Goal: Information Seeking & Learning: Check status

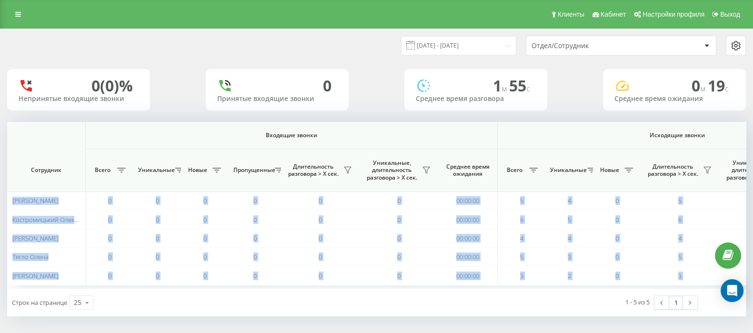
scroll to position [0, 590]
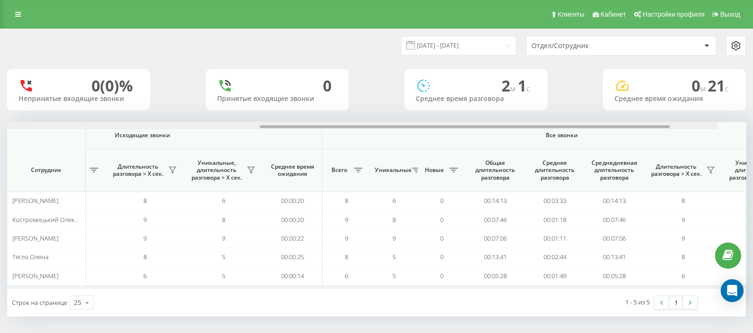
scroll to position [0, 590]
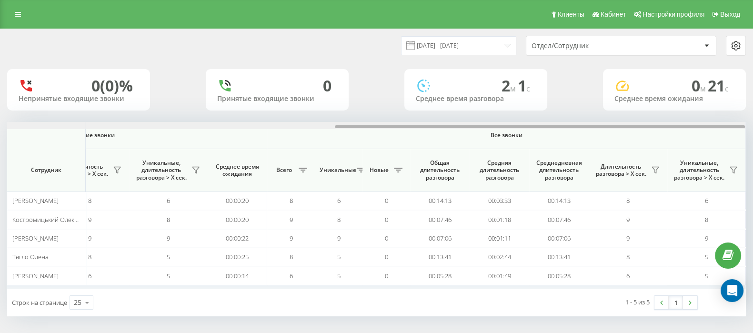
drag, startPoint x: 377, startPoint y: 126, endPoint x: 720, endPoint y: 139, distance: 342.9
click at [720, 139] on div "Входящие звонки Исходящие звонки Все звонки Сотрудник Всего Уникальные Новые Пр…" at bounding box center [376, 205] width 739 height 167
click at [660, 167] on button at bounding box center [656, 170] width 14 height 15
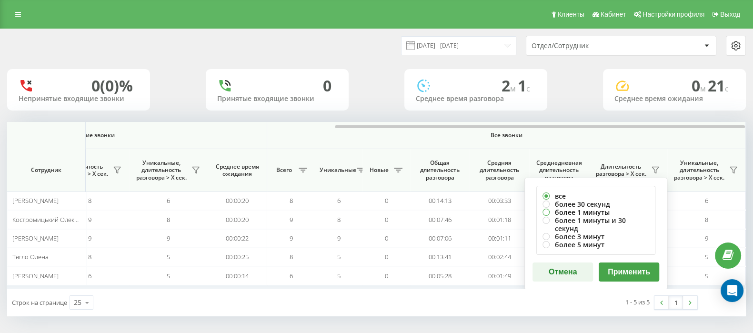
click at [544, 211] on label "более 1 минуты" at bounding box center [596, 212] width 107 height 8
radio input "true"
click at [622, 263] on button "Применить" at bounding box center [629, 272] width 61 height 19
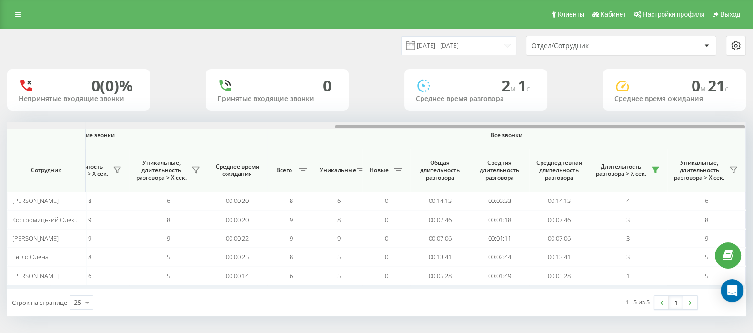
drag, startPoint x: 357, startPoint y: 123, endPoint x: 598, endPoint y: 125, distance: 240.7
click at [598, 125] on div at bounding box center [376, 125] width 739 height 7
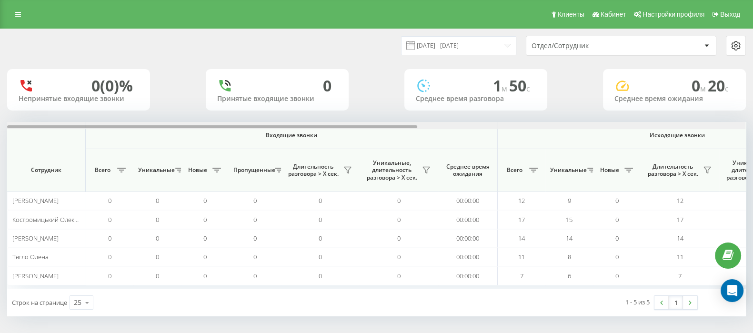
scroll to position [0, 590]
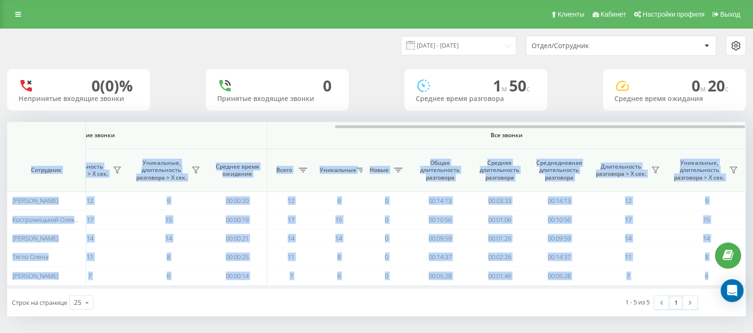
drag, startPoint x: 412, startPoint y: 128, endPoint x: 701, endPoint y: 137, distance: 288.9
click at [701, 137] on div "Входящие звонки Исходящие звонки Все звонки Сотрудник Всего Уникальные Новые Пр…" at bounding box center [376, 205] width 739 height 167
click at [653, 170] on icon at bounding box center [656, 170] width 8 height 8
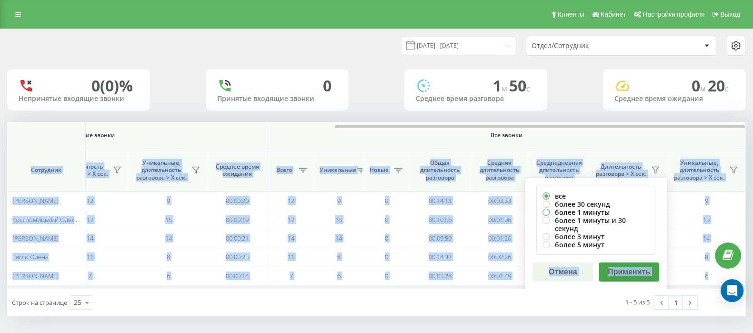
click at [549, 212] on label "более 1 минуты" at bounding box center [596, 212] width 107 height 8
radio input "true"
click at [617, 263] on button "Применить" at bounding box center [629, 272] width 61 height 19
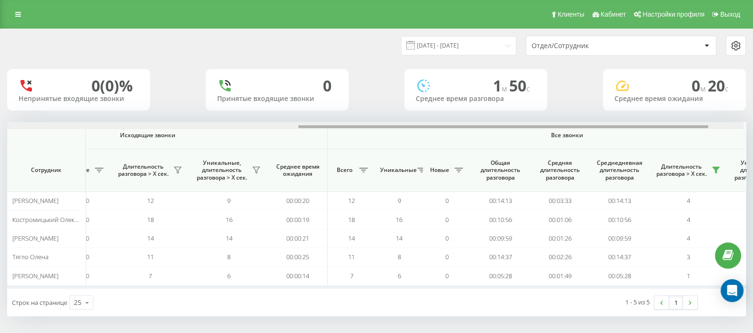
scroll to position [0, 534]
drag, startPoint x: 376, startPoint y: 125, endPoint x: 672, endPoint y: 116, distance: 296.6
click at [672, 116] on div "20.08.2025 - 20.08.2025 Отдел/Сотрудник 0 (0)% Непринятые входящие звонки 0 При…" at bounding box center [376, 172] width 739 height 287
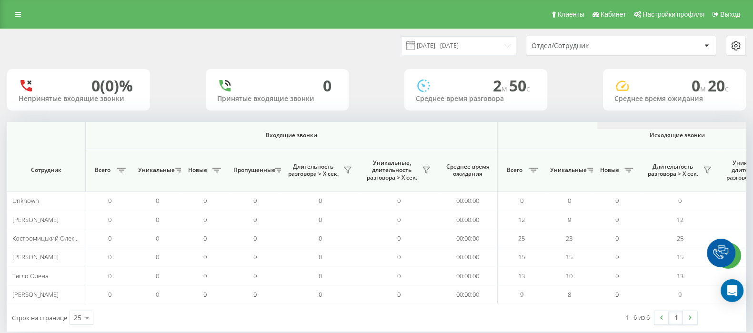
scroll to position [0, 590]
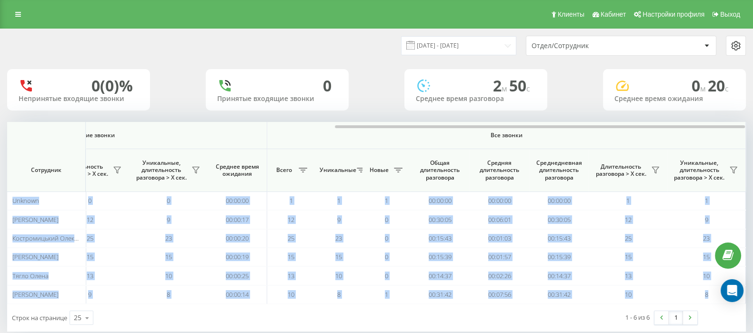
drag, startPoint x: 362, startPoint y: 128, endPoint x: 762, endPoint y: 128, distance: 400.3
click at [753, 128] on html "go.keycrm.app Проекты go.keycrm.app Дашборд Центр обращений Аналитика Ваши отче…" at bounding box center [376, 166] width 753 height 333
click at [656, 165] on button at bounding box center [656, 170] width 14 height 15
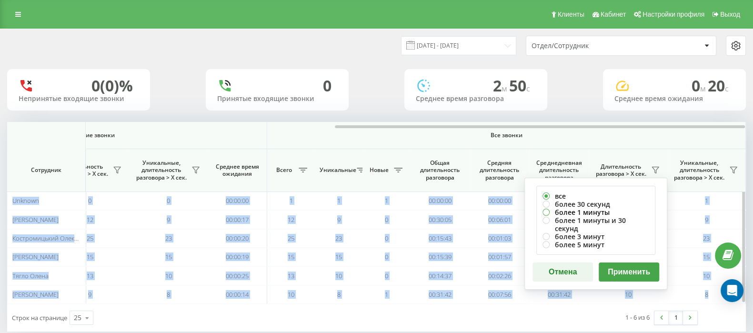
click at [552, 210] on label "более 1 минуты" at bounding box center [596, 212] width 107 height 8
radio input "true"
click at [629, 263] on button "Применить" at bounding box center [629, 272] width 61 height 19
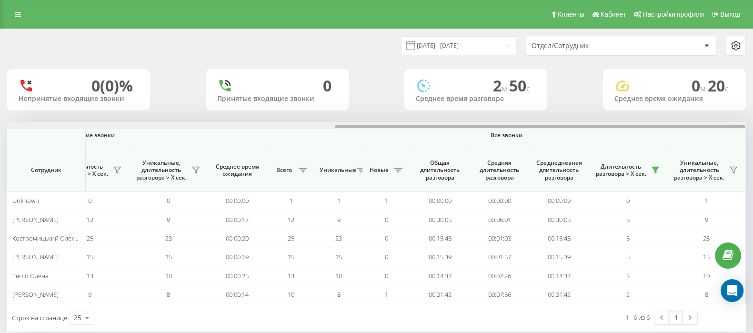
drag, startPoint x: 404, startPoint y: 127, endPoint x: 762, endPoint y: 115, distance: 358.6
click at [753, 115] on html "go.keycrm.app Проекты go.keycrm.app Дашборд Центр обращений Аналитика Ваши отче…" at bounding box center [376, 166] width 753 height 333
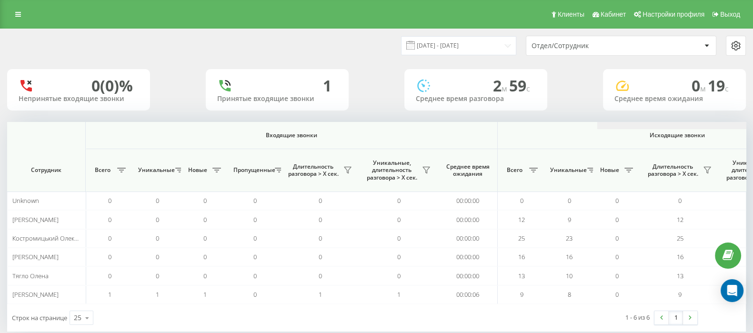
scroll to position [0, 590]
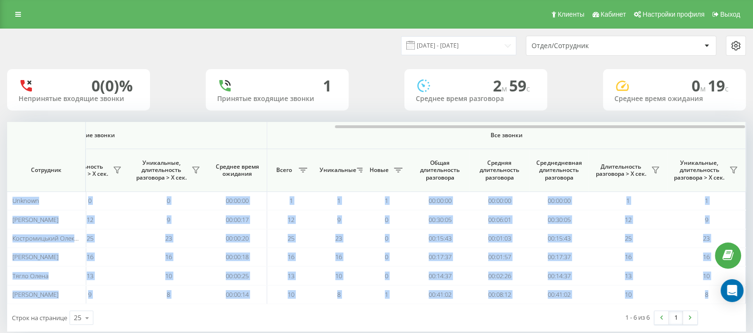
drag, startPoint x: 295, startPoint y: 128, endPoint x: 762, endPoint y: 127, distance: 467.0
click at [753, 127] on html "go.keycrm.app Проекты go.keycrm.app Дашборд Центр обращений Аналитика Ваши отче…" at bounding box center [376, 166] width 753 height 333
click at [658, 173] on icon at bounding box center [656, 170] width 8 height 8
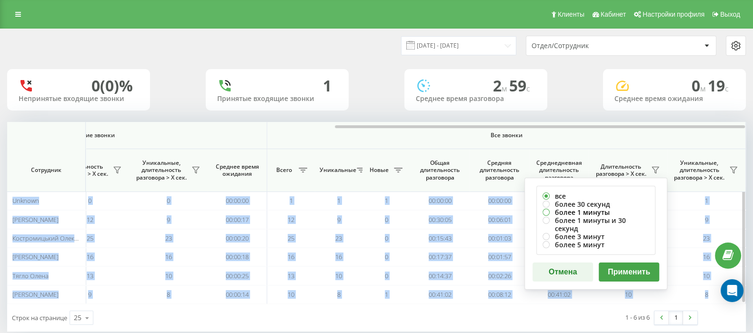
click at [546, 211] on label "более 1 минуты" at bounding box center [596, 212] width 107 height 8
radio input "true"
click at [623, 263] on button "Применить" at bounding box center [629, 272] width 61 height 19
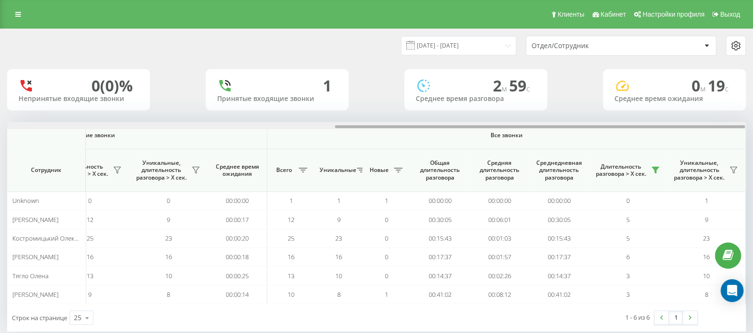
drag, startPoint x: 404, startPoint y: 127, endPoint x: 762, endPoint y: 125, distance: 358.4
click at [753, 125] on html "go.keycrm.app Проекты go.keycrm.app Дашборд Центр обращений Аналитика Ваши отче…" at bounding box center [376, 166] width 753 height 333
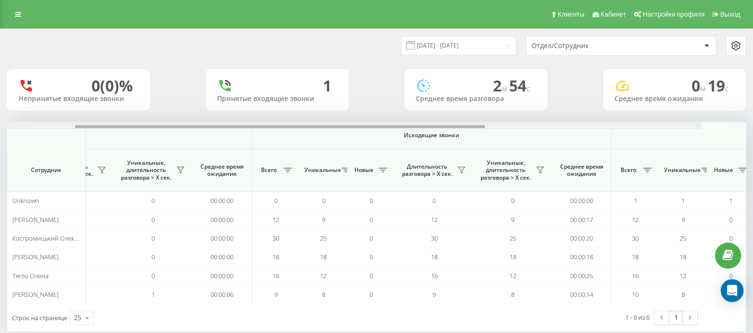
scroll to position [0, 590]
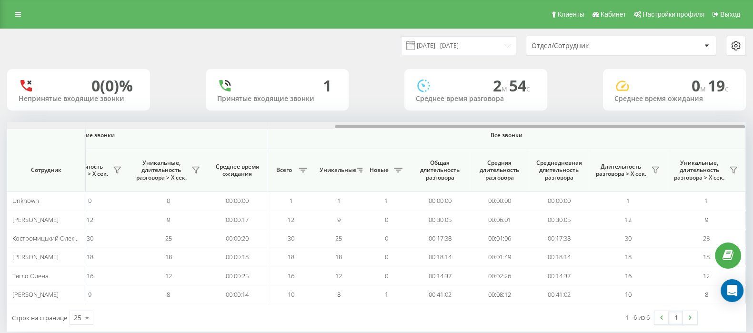
drag, startPoint x: 315, startPoint y: 125, endPoint x: 695, endPoint y: 120, distance: 379.9
click at [695, 120] on div "20.08.2025 - 20.08.2025 Отдел/Сотрудник 0 (0)% Непринятые входящие звонки 1 При…" at bounding box center [376, 180] width 739 height 303
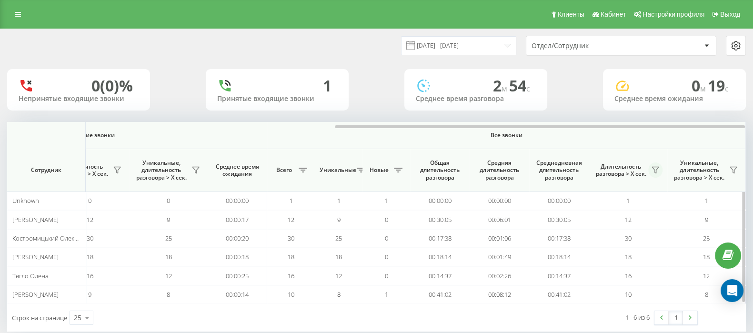
click at [654, 170] on icon at bounding box center [656, 170] width 8 height 8
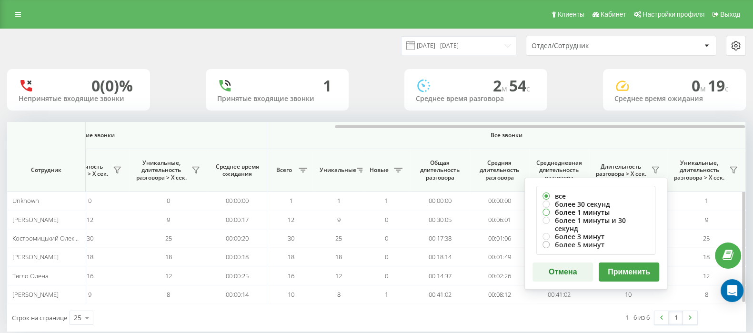
drag, startPoint x: 550, startPoint y: 211, endPoint x: 557, endPoint y: 237, distance: 26.9
click at [550, 211] on label "более 1 минуты" at bounding box center [596, 212] width 107 height 8
radio input "true"
click at [644, 265] on button "Применить" at bounding box center [629, 272] width 61 height 19
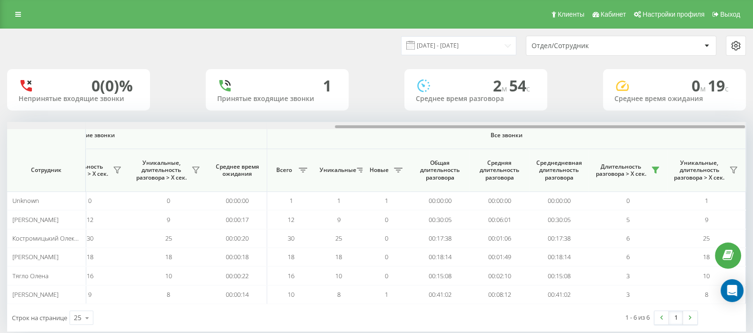
drag, startPoint x: 412, startPoint y: 125, endPoint x: 762, endPoint y: 125, distance: 350.3
click at [753, 125] on html "go.keycrm.app Проекты go.keycrm.app Дашборд Центр обращений Аналитика Ваши отче…" at bounding box center [376, 166] width 753 height 333
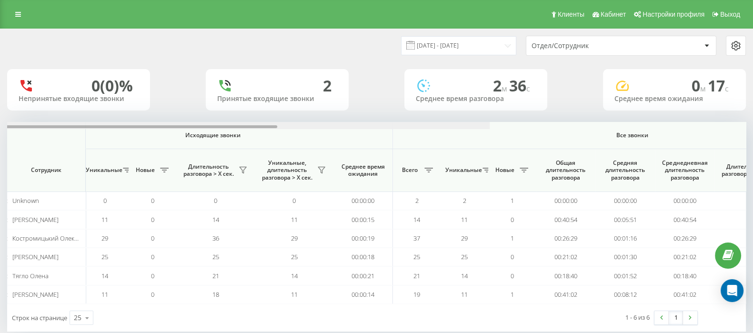
scroll to position [0, 590]
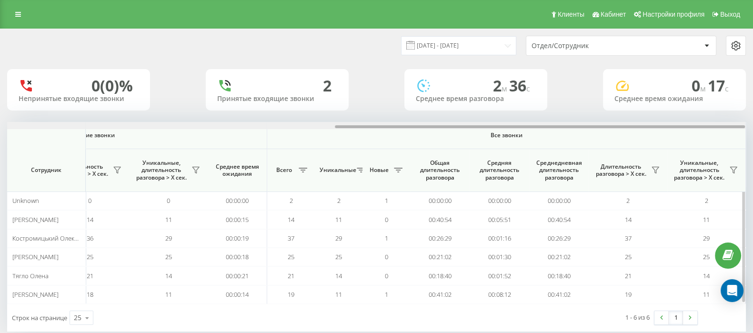
drag, startPoint x: 381, startPoint y: 127, endPoint x: 698, endPoint y: 172, distance: 320.1
click at [753, 139] on html "[DOMAIN_NAME] Проекты [DOMAIN_NAME] Дашборд Центр обращений Аналитика Ваши отче…" at bounding box center [376, 166] width 753 height 333
click at [655, 167] on icon at bounding box center [655, 170] width 7 height 6
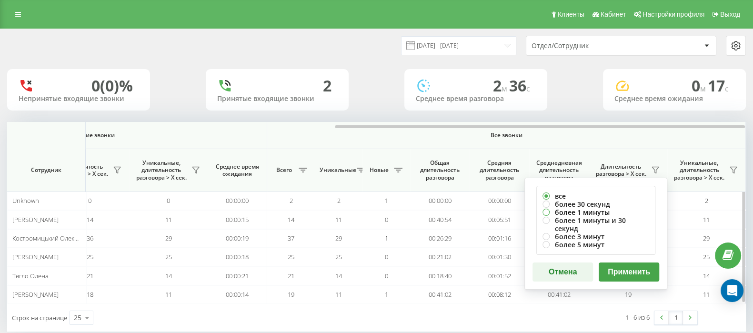
click at [545, 211] on label "более 1 минуты" at bounding box center [596, 212] width 107 height 8
radio input "true"
click at [637, 263] on button "Применить" at bounding box center [629, 272] width 61 height 19
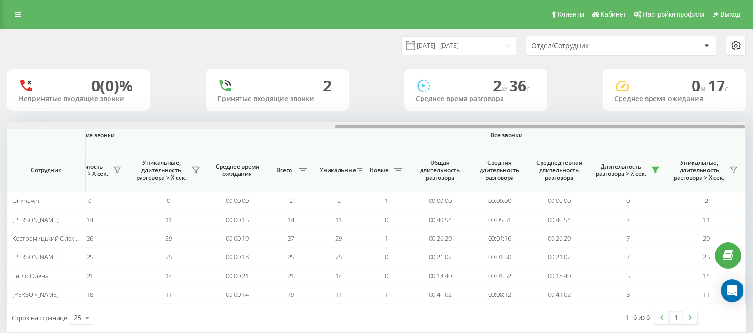
drag, startPoint x: 409, startPoint y: 125, endPoint x: 762, endPoint y: 133, distance: 352.7
click at [753, 133] on html "[DOMAIN_NAME] Проекты [DOMAIN_NAME] Дашборд Центр обращений Аналитика Ваши отче…" at bounding box center [376, 166] width 753 height 333
